Goal: Check status: Check status

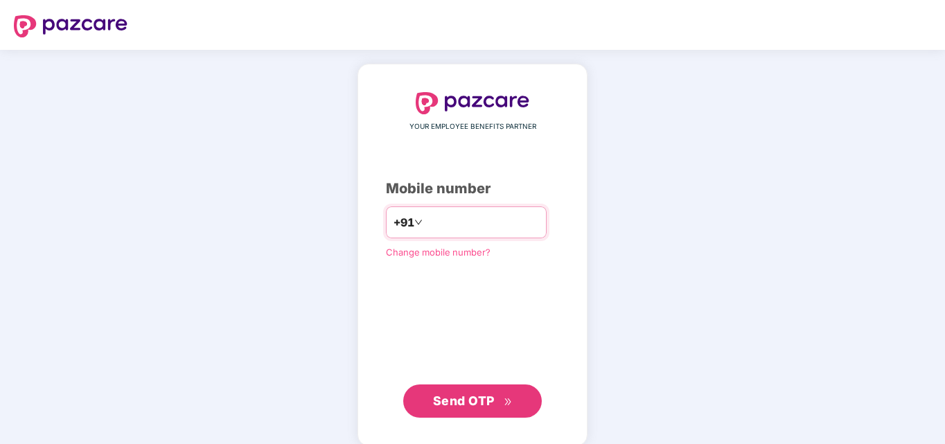
type input "**********"
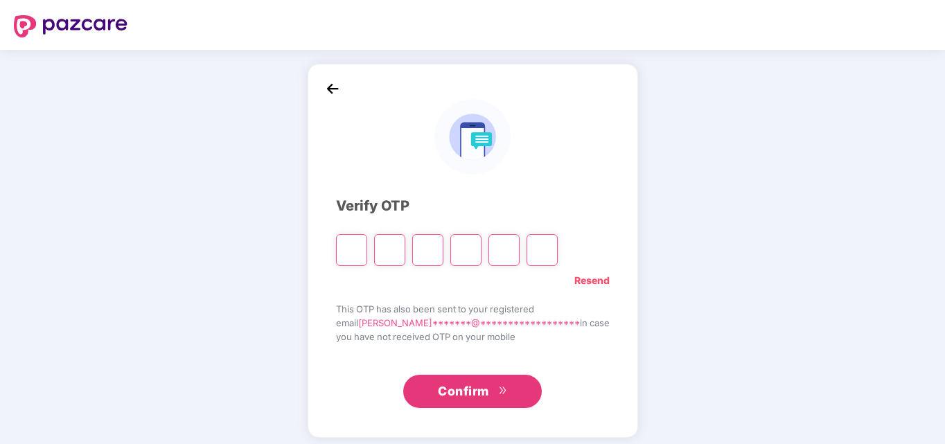
type input "*"
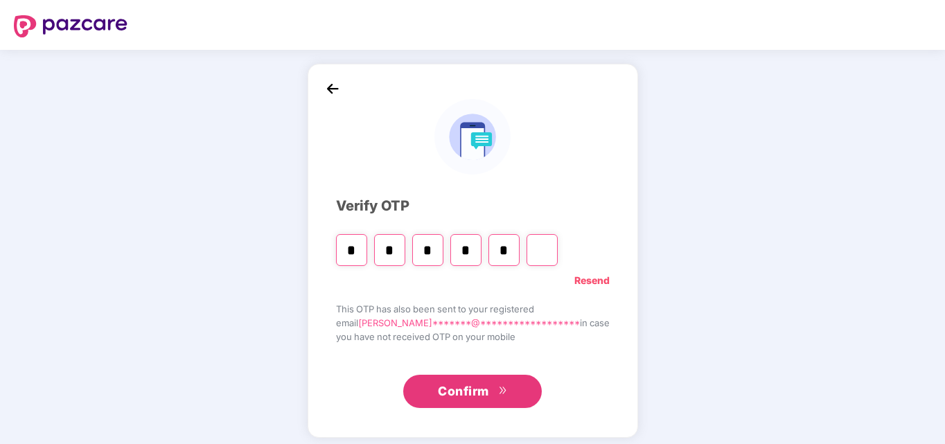
type input "*"
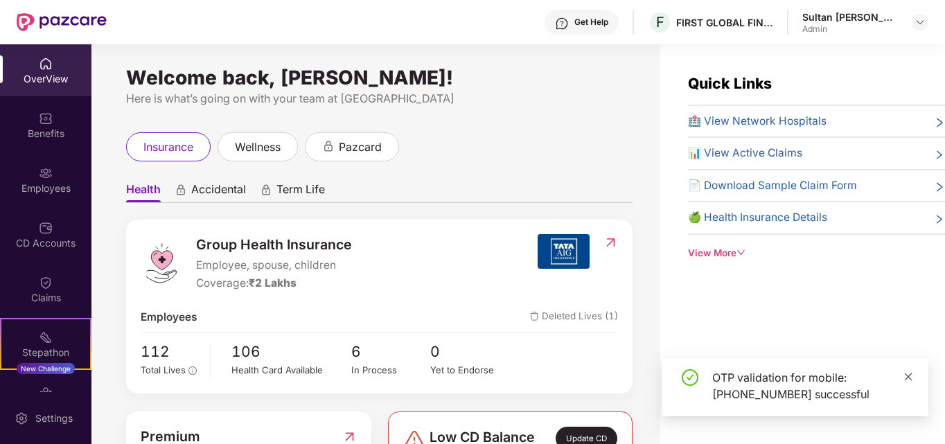
click at [911, 372] on icon "close" at bounding box center [909, 377] width 10 height 10
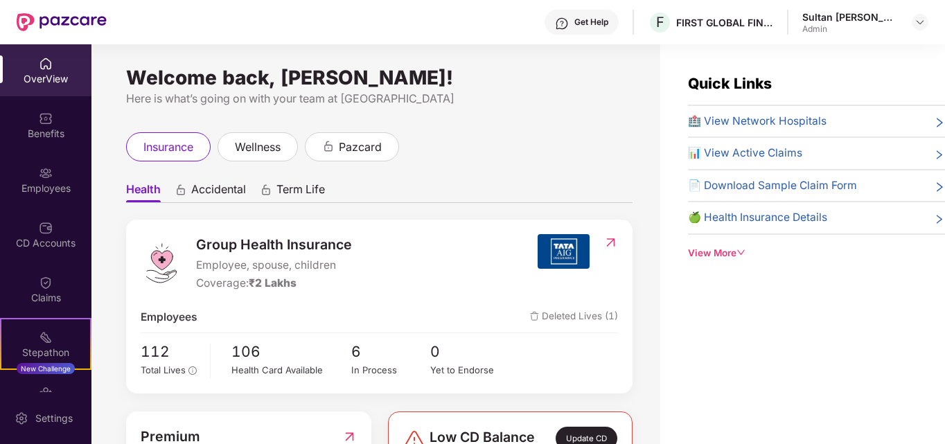
click at [911, 372] on div "Quick Links 🏥 View Network Hospitals 📊 View Active Claims 📄 Download Sample Cla…" at bounding box center [803, 266] width 285 height 444
drag, startPoint x: 911, startPoint y: 372, endPoint x: 776, endPoint y: 239, distance: 189.7
click at [790, 247] on div "Quick Links 🏥 View Network Hospitals 📊 View Active Claims 📄 Download Sample Cla…" at bounding box center [803, 266] width 285 height 444
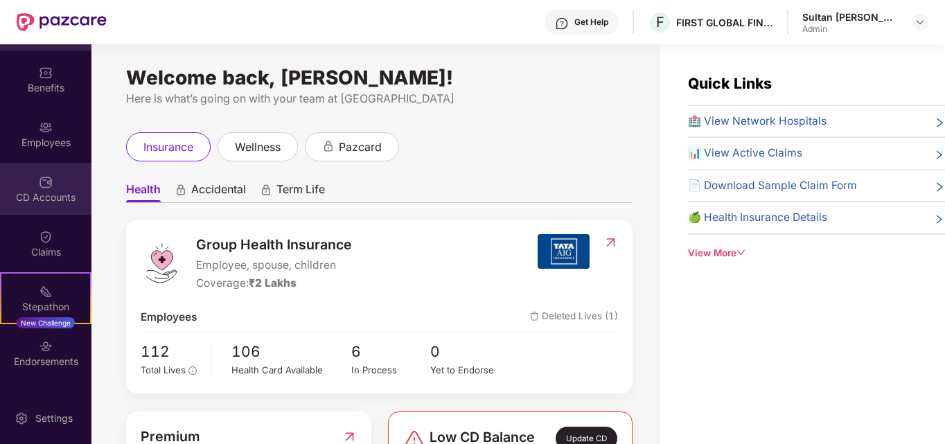
scroll to position [90, 0]
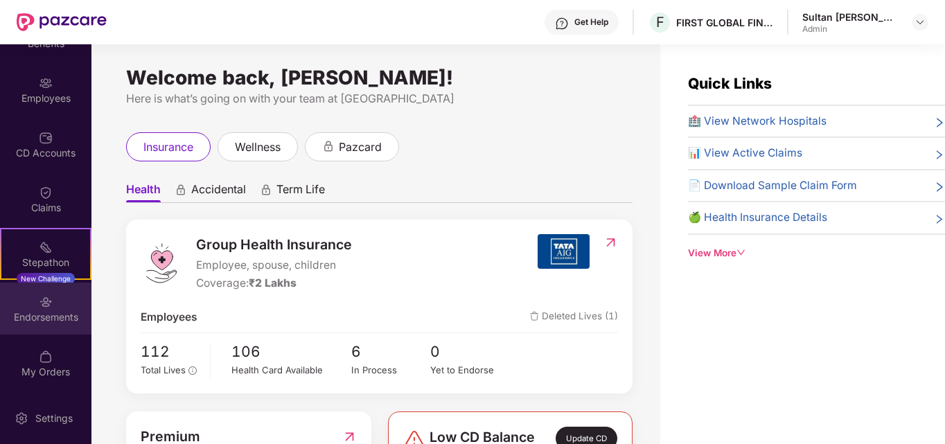
click at [52, 315] on div "Endorsements" at bounding box center [45, 318] width 91 height 14
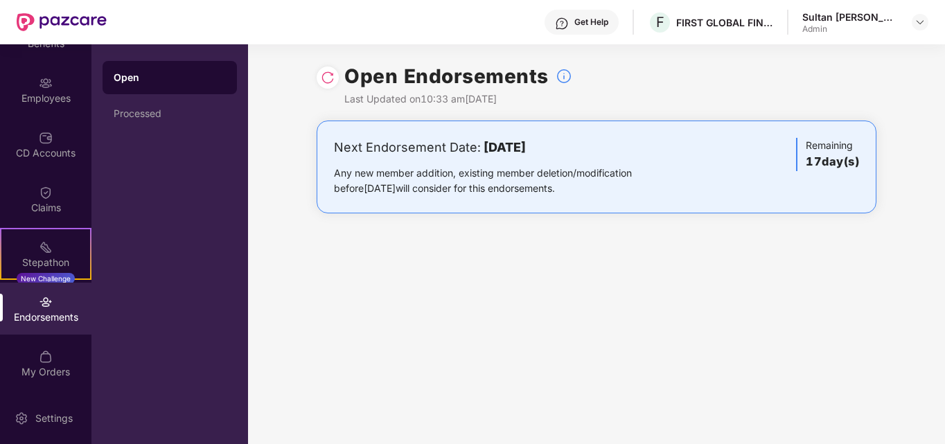
click at [44, 309] on div "Endorsements" at bounding box center [45, 309] width 91 height 52
click at [37, 315] on div "Endorsements" at bounding box center [45, 318] width 91 height 14
click at [62, 237] on div "Stepathon New Challenge" at bounding box center [45, 254] width 91 height 52
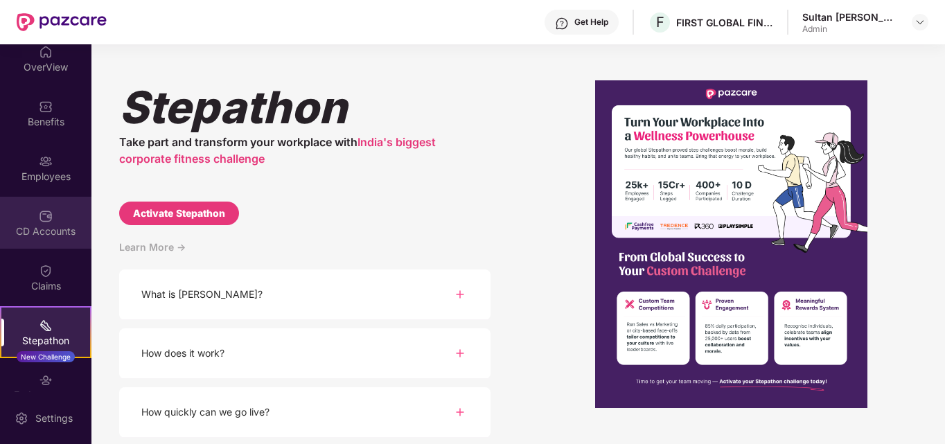
scroll to position [0, 0]
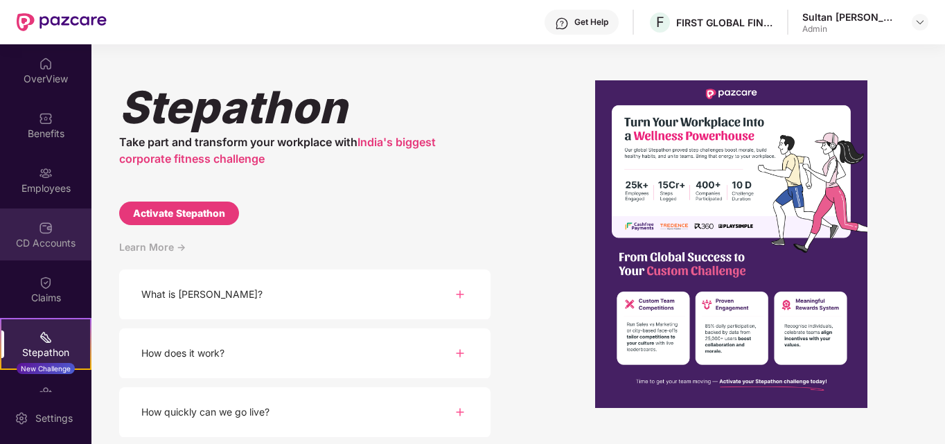
click at [50, 229] on img at bounding box center [46, 228] width 14 height 14
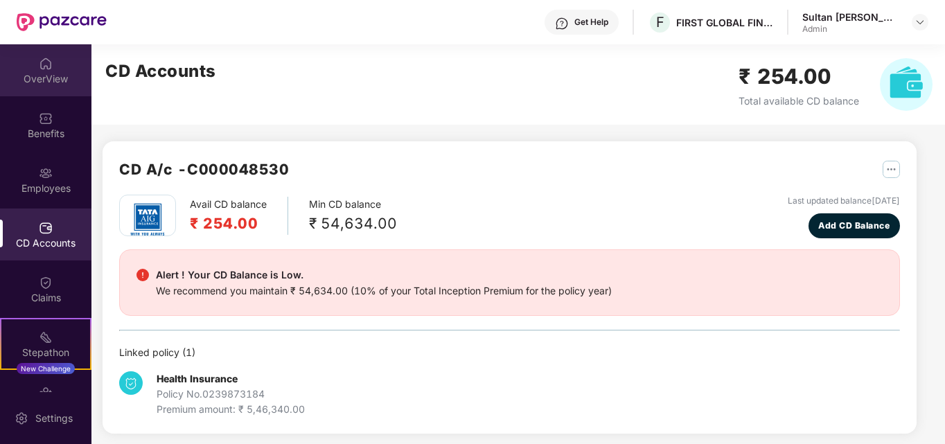
click at [43, 69] on img at bounding box center [46, 64] width 14 height 14
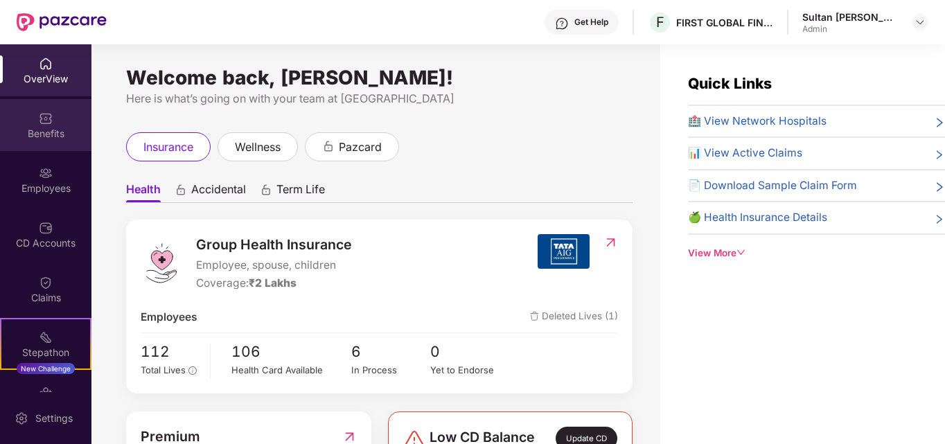
click at [35, 134] on div "Benefits" at bounding box center [45, 134] width 91 height 14
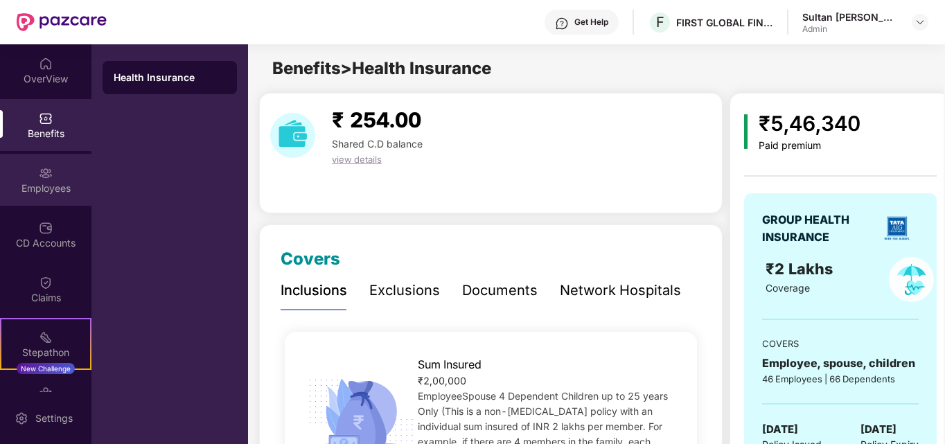
click at [44, 176] on img at bounding box center [46, 173] width 14 height 14
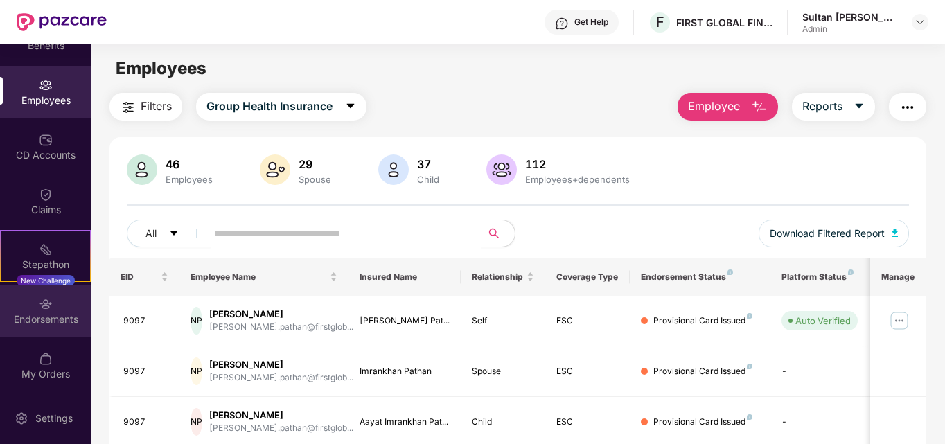
scroll to position [90, 0]
click at [48, 316] on div "Endorsements" at bounding box center [45, 318] width 91 height 14
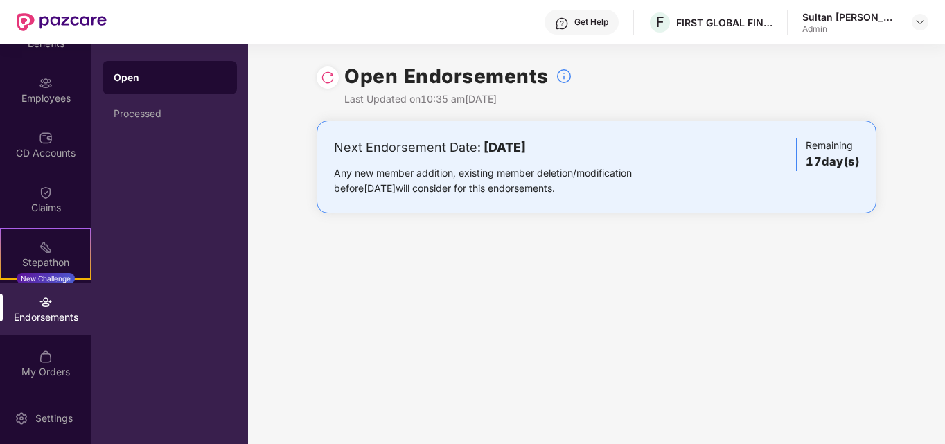
click at [331, 76] on img at bounding box center [328, 78] width 14 height 14
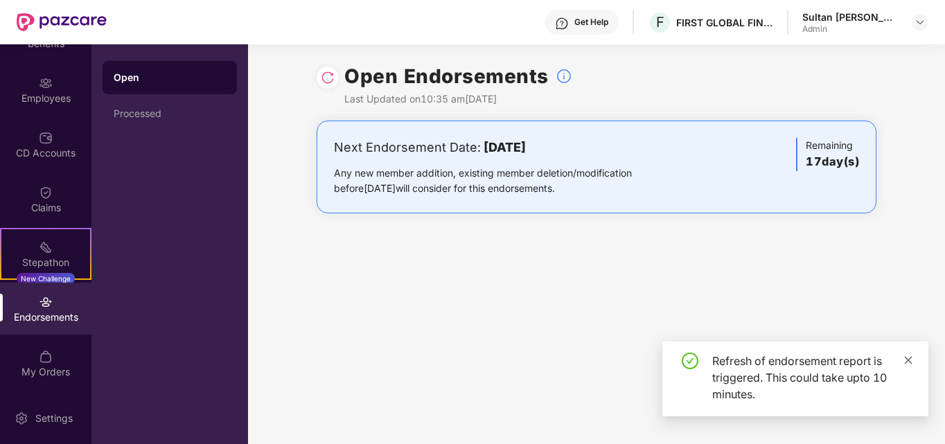
click at [904, 357] on icon "close" at bounding box center [909, 361] width 10 height 10
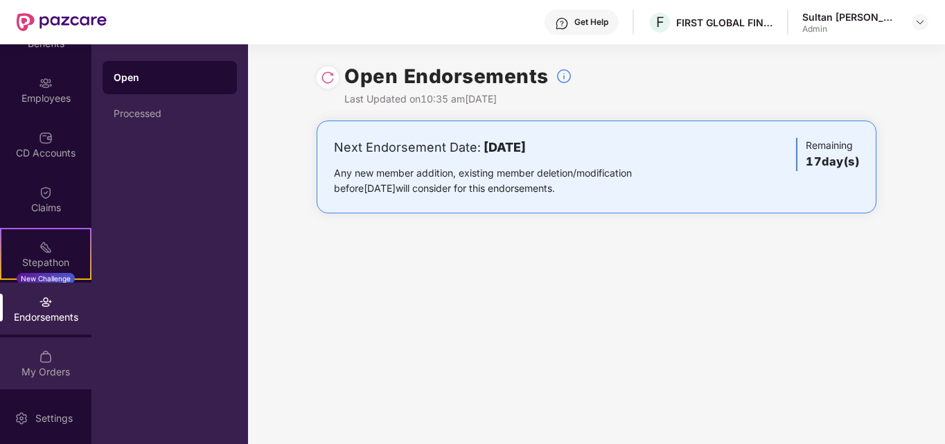
click at [46, 358] on img at bounding box center [46, 357] width 14 height 14
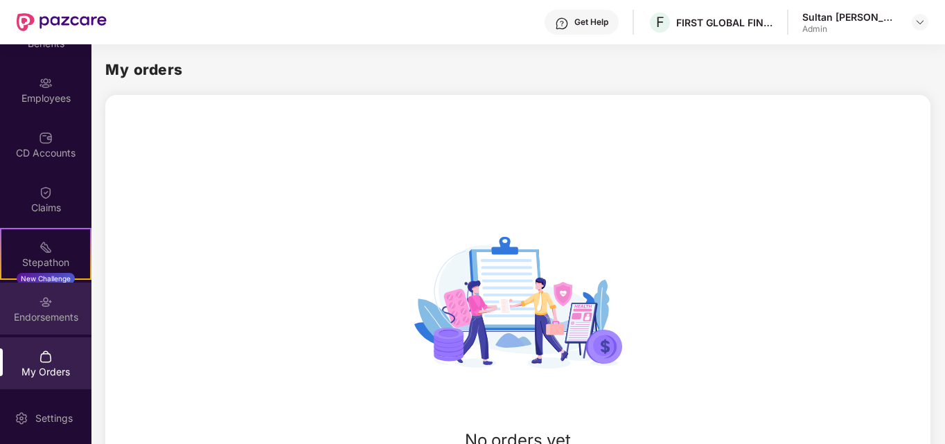
click at [39, 298] on img at bounding box center [46, 302] width 14 height 14
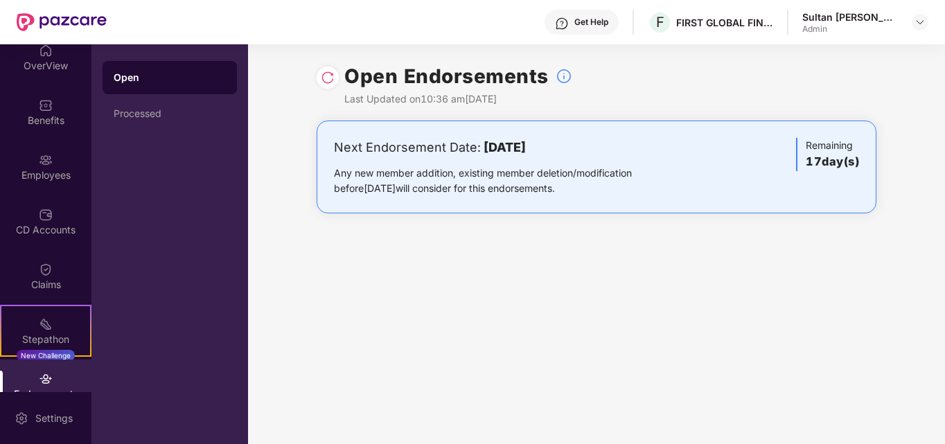
scroll to position [0, 0]
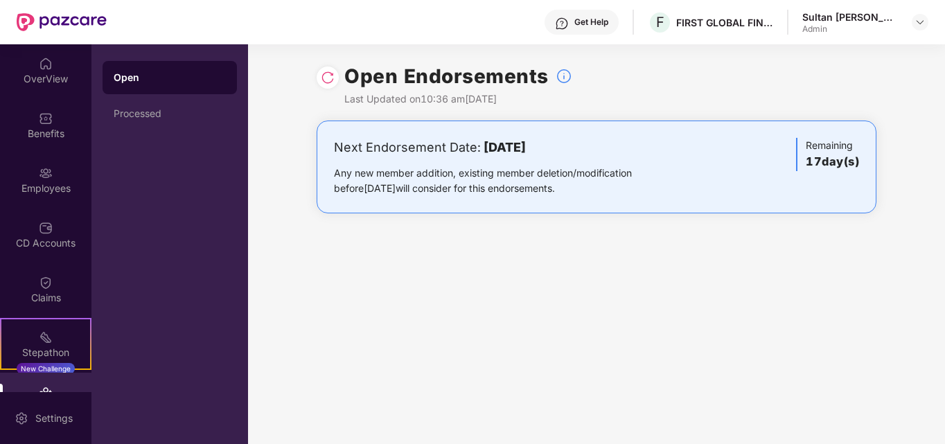
click at [829, 164] on h3 "17 day(s)" at bounding box center [832, 162] width 53 height 18
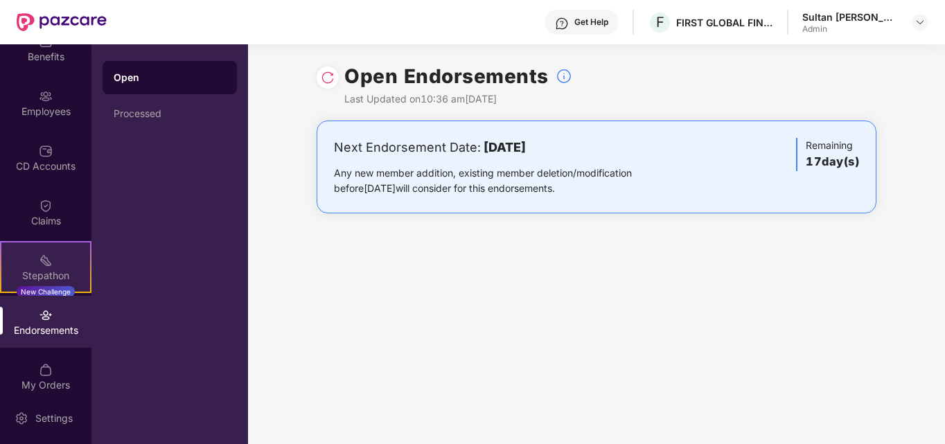
scroll to position [90, 0]
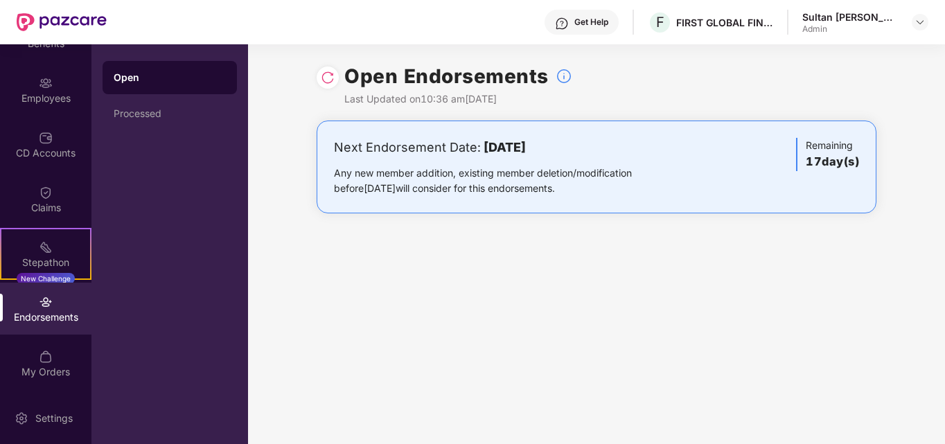
click at [53, 311] on div "Endorsements" at bounding box center [45, 318] width 91 height 14
click at [133, 109] on div "Processed" at bounding box center [170, 113] width 112 height 11
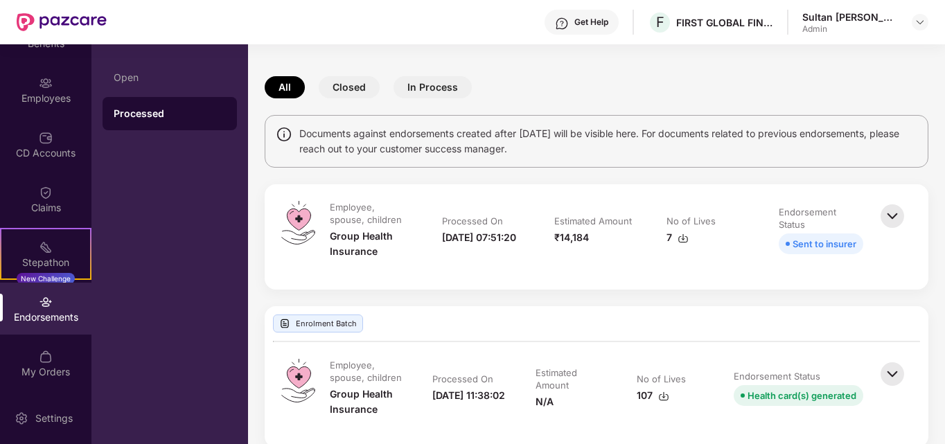
scroll to position [60, 0]
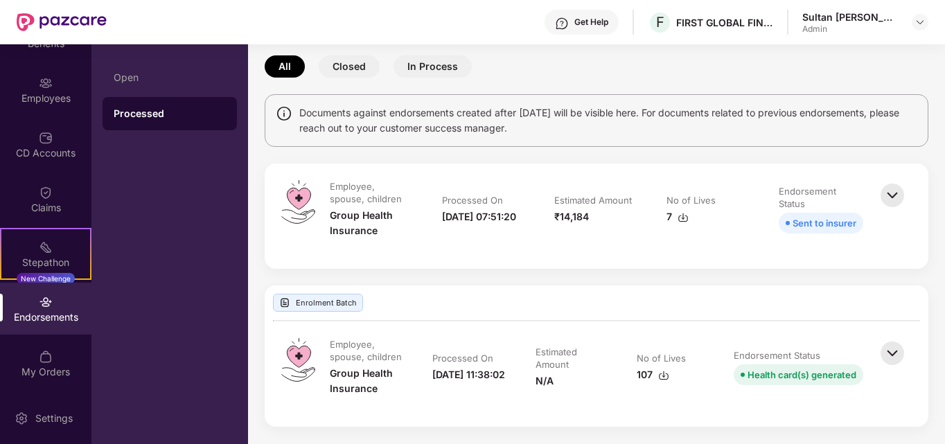
click at [892, 196] on img at bounding box center [892, 195] width 30 height 30
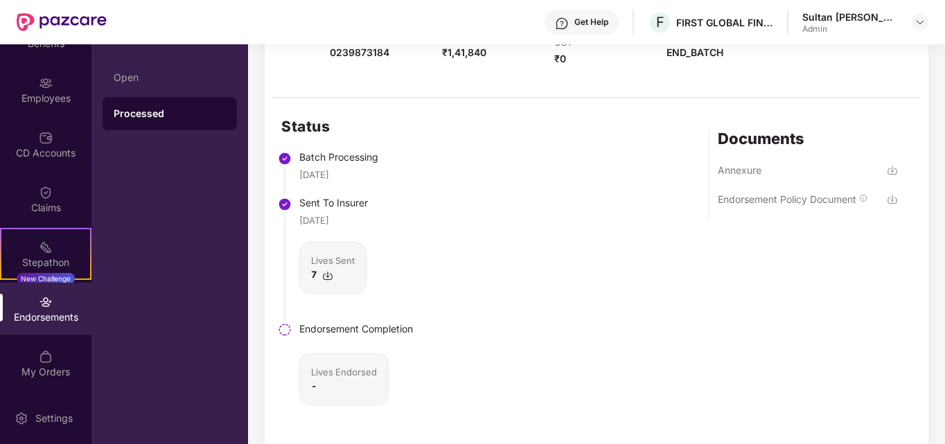
scroll to position [338, 0]
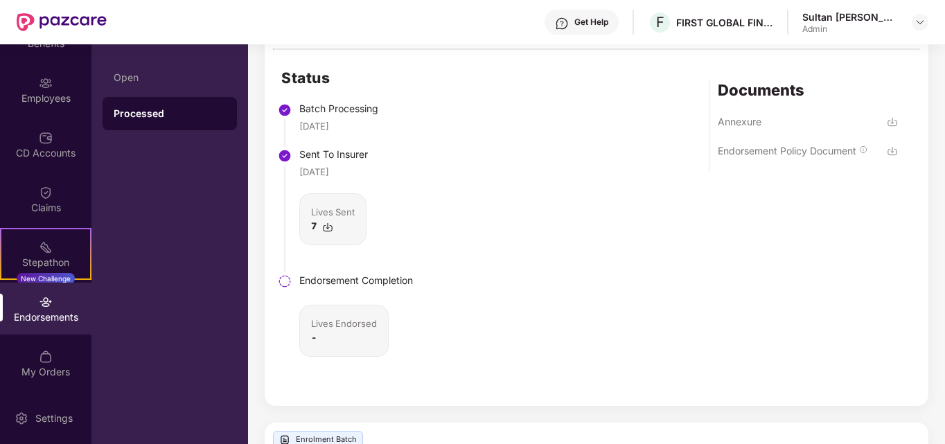
click at [890, 152] on img at bounding box center [892, 151] width 11 height 11
click at [895, 123] on img at bounding box center [892, 121] width 11 height 11
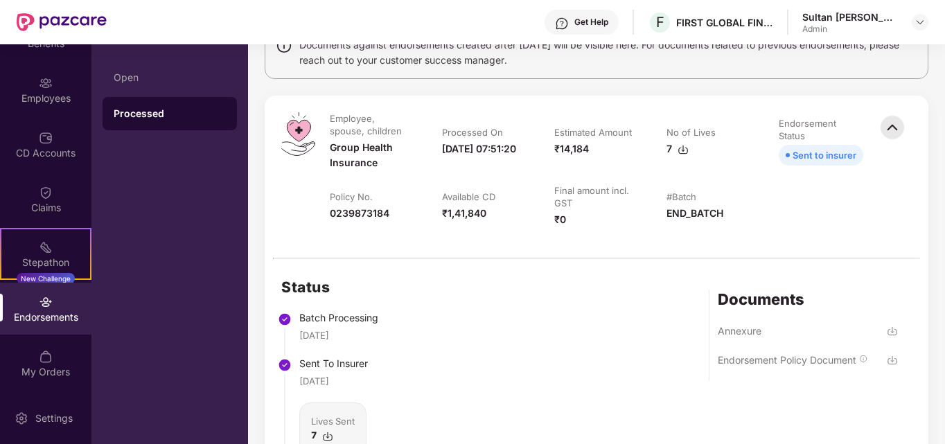
scroll to position [0, 0]
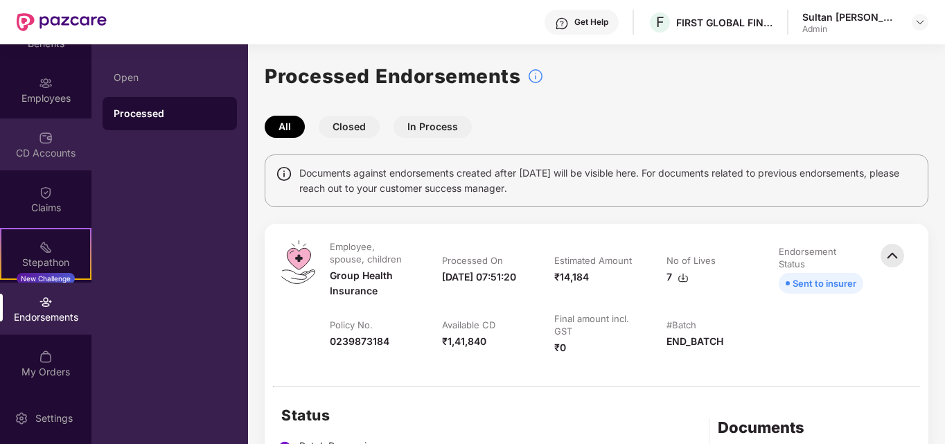
click at [49, 147] on div "CD Accounts" at bounding box center [45, 153] width 91 height 14
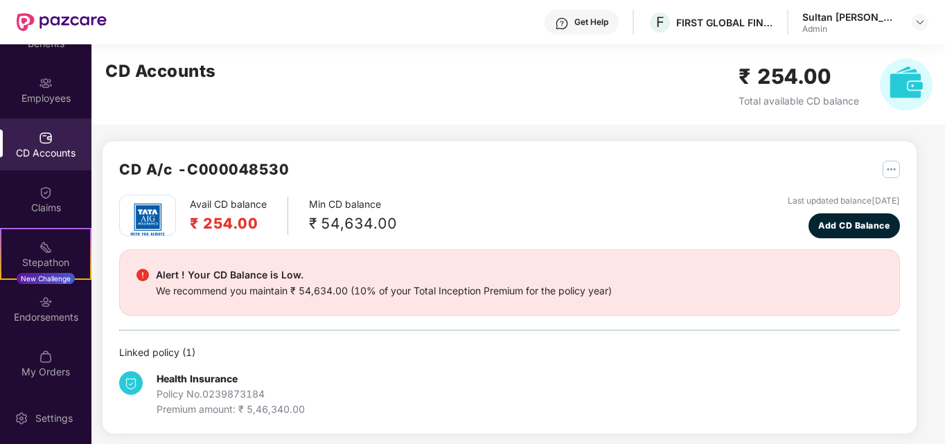
drag, startPoint x: 0, startPoint y: 0, endPoint x: 586, endPoint y: 84, distance: 592.3
click at [586, 84] on div "CD Accounts ₹ 254.00 Total available CD balance" at bounding box center [518, 84] width 855 height 80
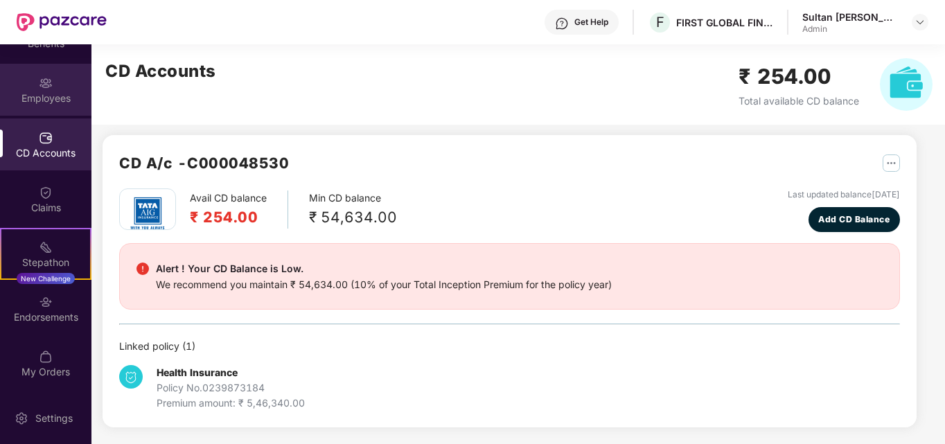
click at [57, 91] on div "Employees" at bounding box center [45, 98] width 91 height 14
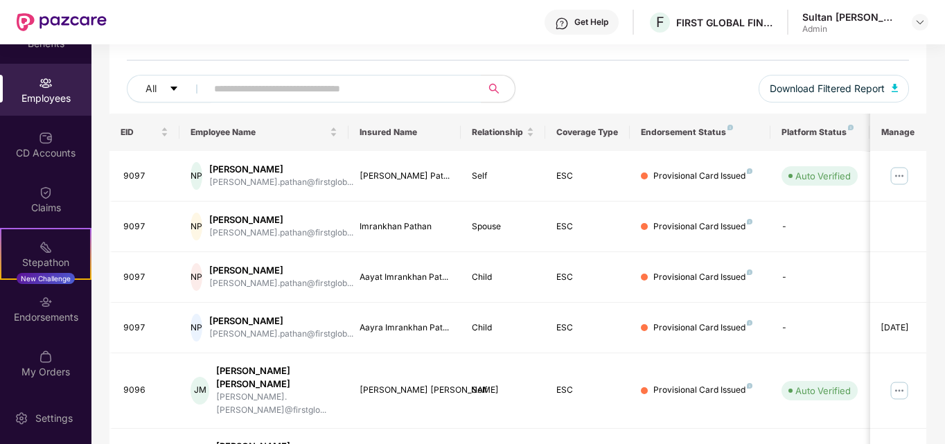
scroll to position [76, 0]
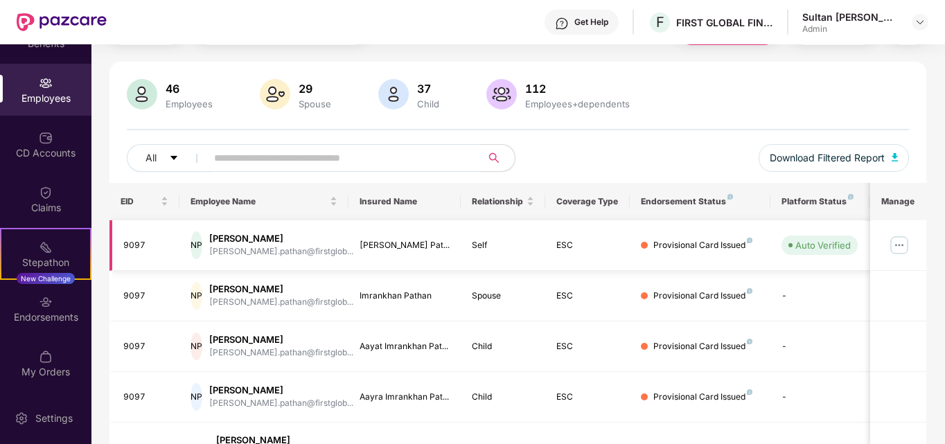
click at [264, 238] on div "[PERSON_NAME]" at bounding box center [281, 238] width 144 height 13
click at [392, 242] on div "[PERSON_NAME] Pat..." at bounding box center [405, 245] width 91 height 13
click at [133, 293] on div "9097" at bounding box center [146, 296] width 46 height 13
click at [904, 247] on img at bounding box center [900, 245] width 22 height 22
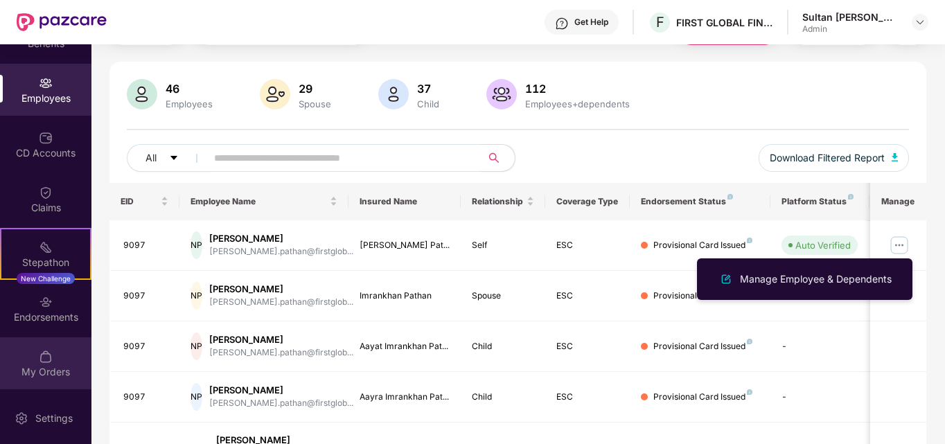
click at [42, 362] on img at bounding box center [46, 357] width 14 height 14
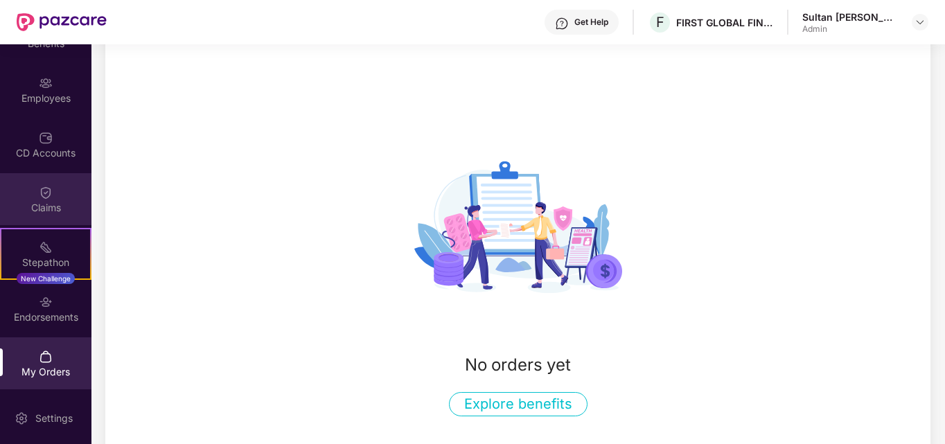
click at [53, 195] on div "Claims" at bounding box center [45, 199] width 91 height 52
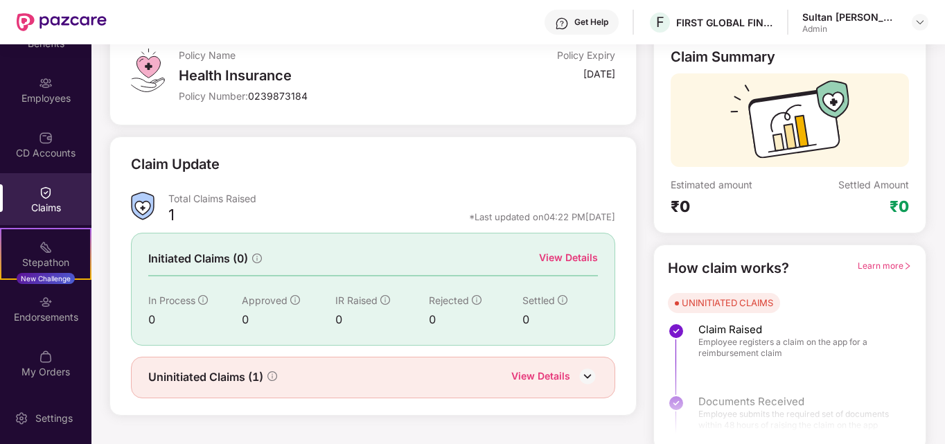
scroll to position [98, 0]
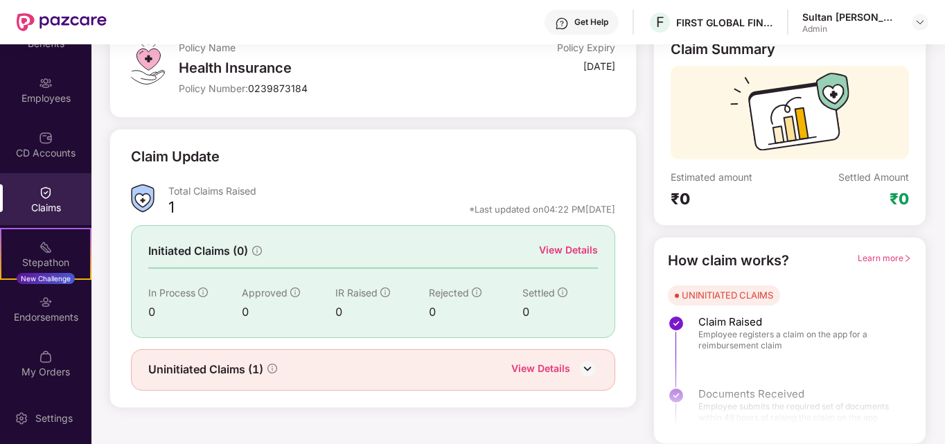
click at [588, 366] on img at bounding box center [587, 368] width 21 height 21
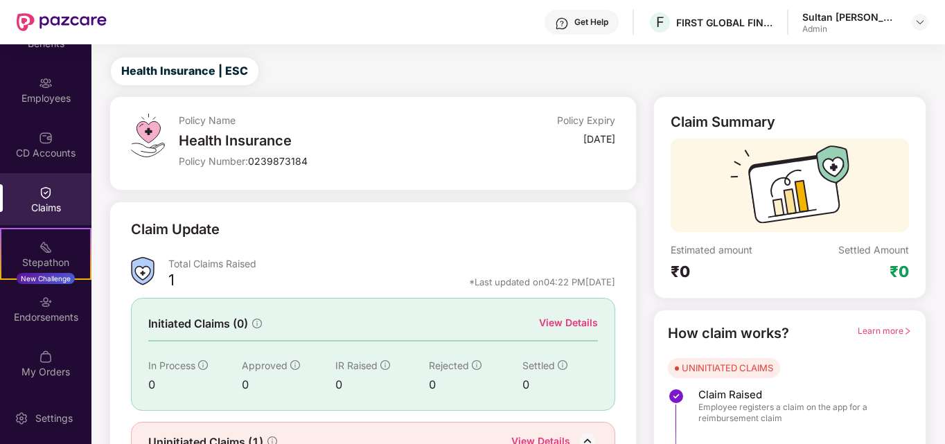
scroll to position [0, 0]
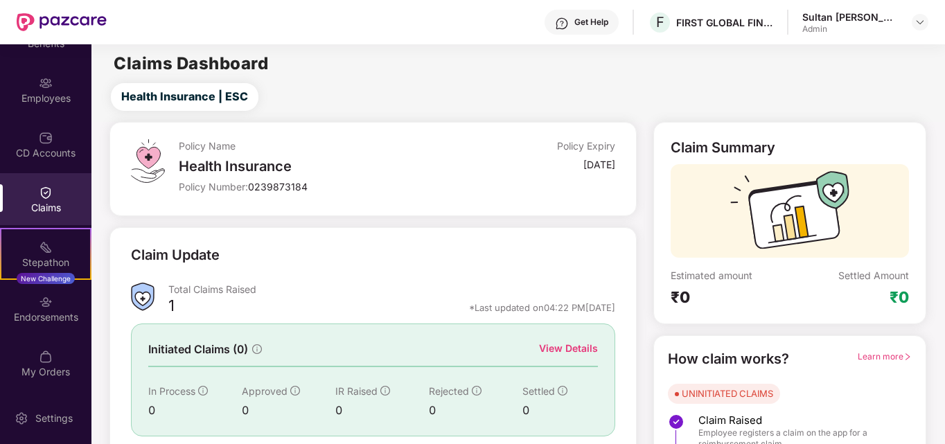
click at [56, 198] on div "Claims" at bounding box center [45, 199] width 91 height 52
click at [51, 143] on div "CD Accounts" at bounding box center [45, 145] width 91 height 52
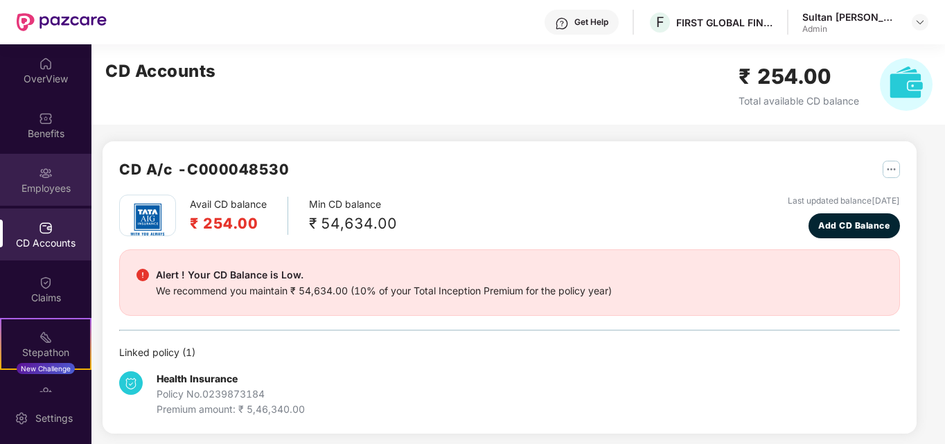
click at [41, 202] on div "Employees" at bounding box center [45, 180] width 91 height 52
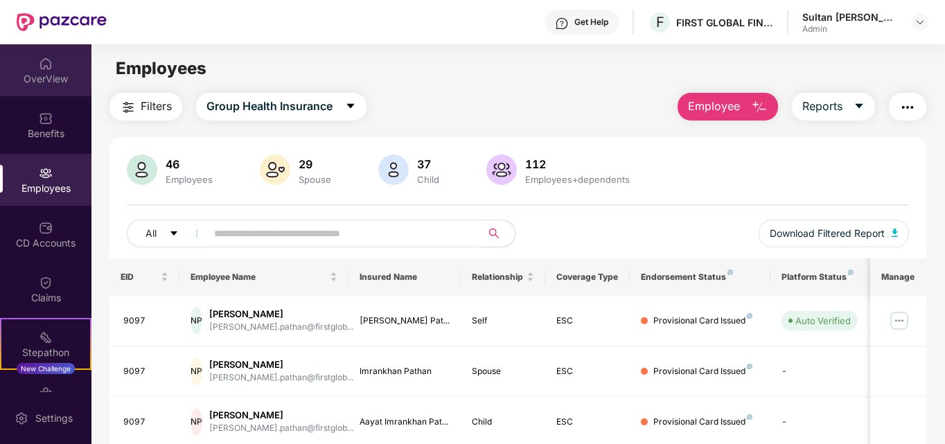
click at [42, 71] on div "OverView" at bounding box center [45, 70] width 91 height 52
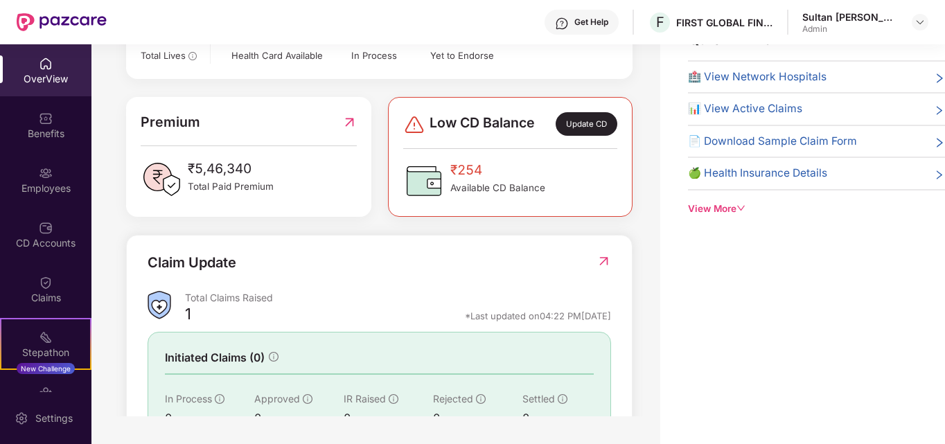
scroll to position [409, 0]
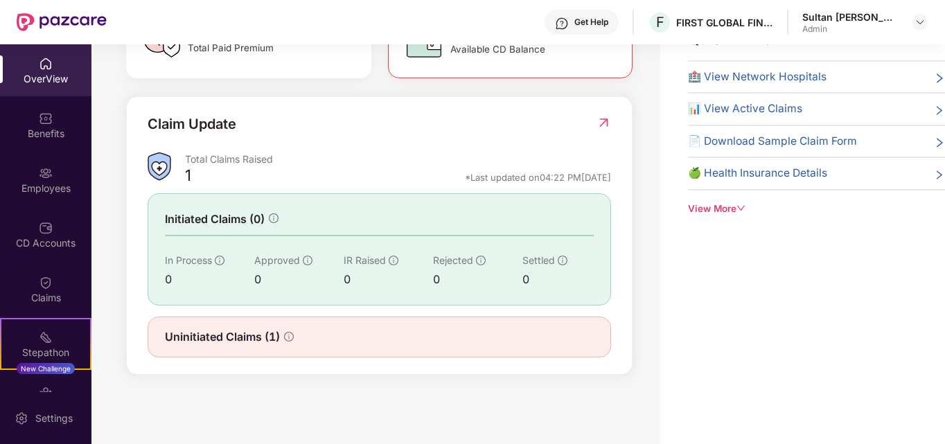
click at [253, 337] on span "Uninitiated Claims (1)" at bounding box center [222, 337] width 115 height 17
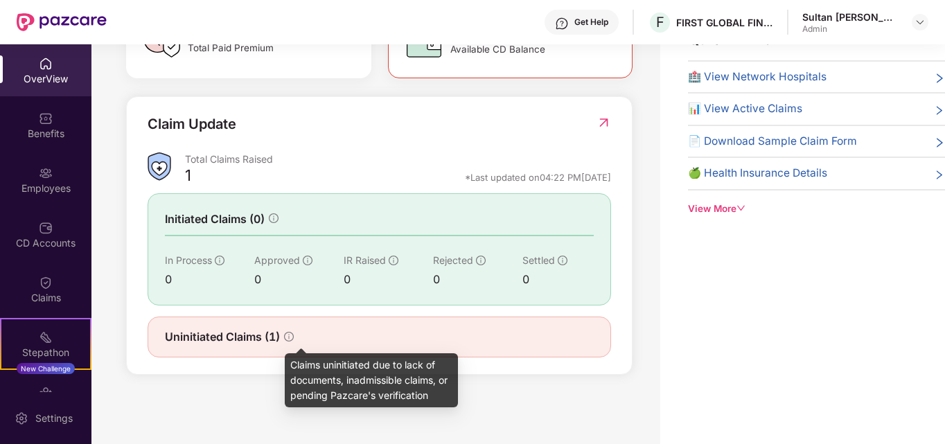
click at [288, 335] on icon "info-circle" at bounding box center [289, 337] width 10 height 10
click at [292, 336] on icon "info-circle" at bounding box center [289, 337] width 10 height 10
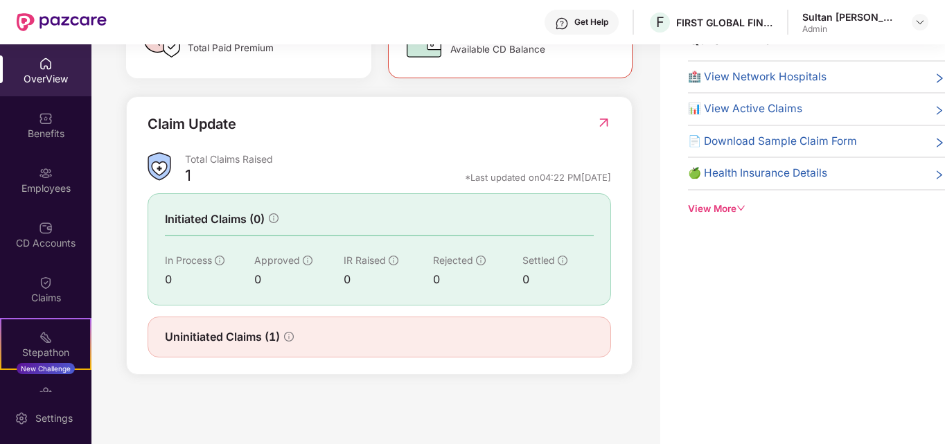
drag, startPoint x: 292, startPoint y: 336, endPoint x: 300, endPoint y: 344, distance: 10.8
click at [300, 344] on div "Uninitiated Claims (1)" at bounding box center [379, 337] width 429 height 17
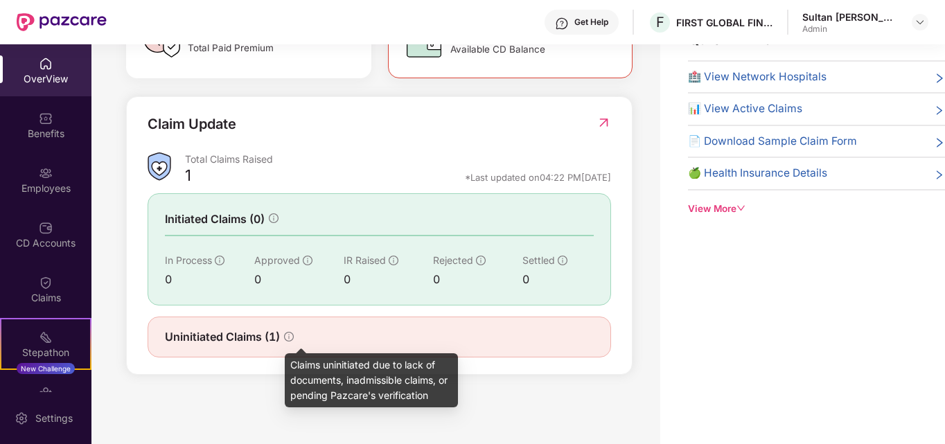
click at [291, 335] on icon "info-circle" at bounding box center [289, 337] width 10 height 10
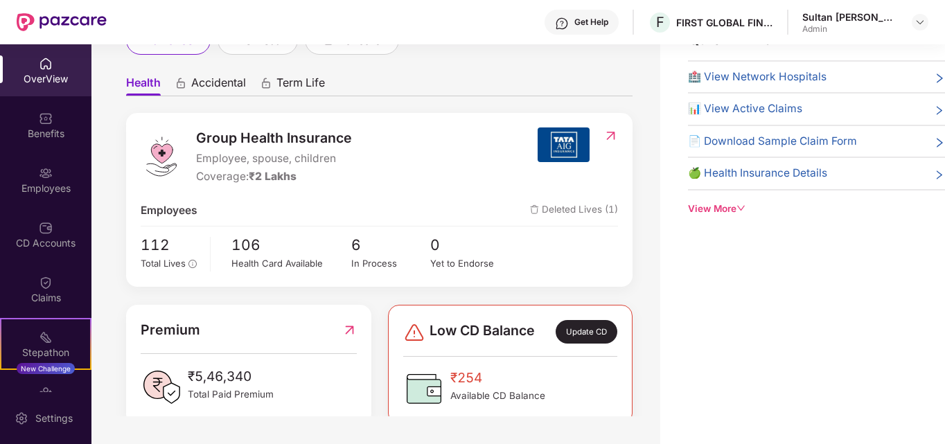
scroll to position [0, 0]
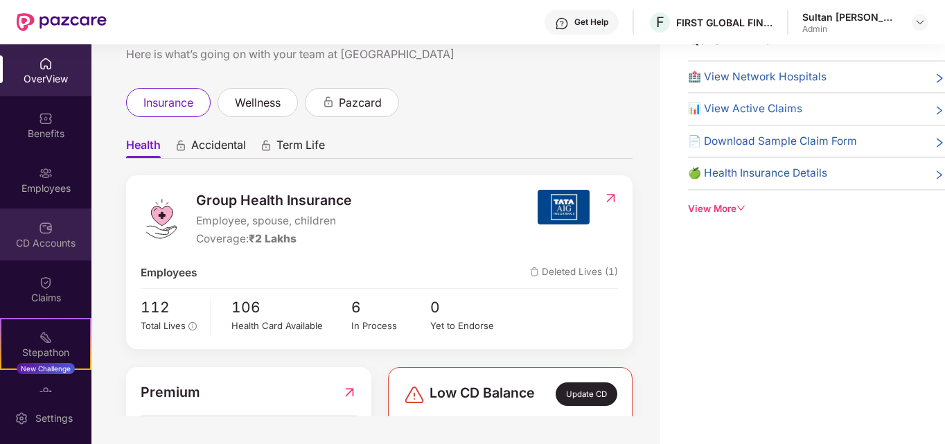
click at [59, 243] on div "CD Accounts" at bounding box center [45, 243] width 91 height 14
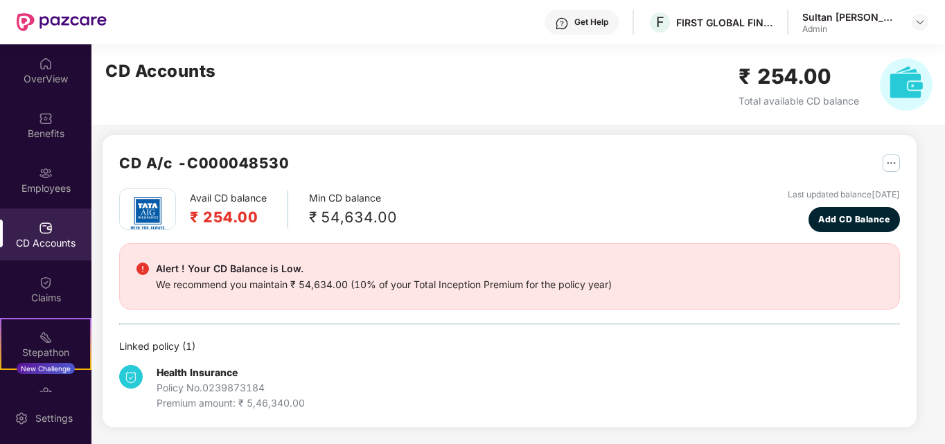
scroll to position [6, 0]
click at [899, 86] on img at bounding box center [906, 84] width 53 height 53
click at [149, 208] on img at bounding box center [147, 213] width 49 height 49
